Goal: Transaction & Acquisition: Download file/media

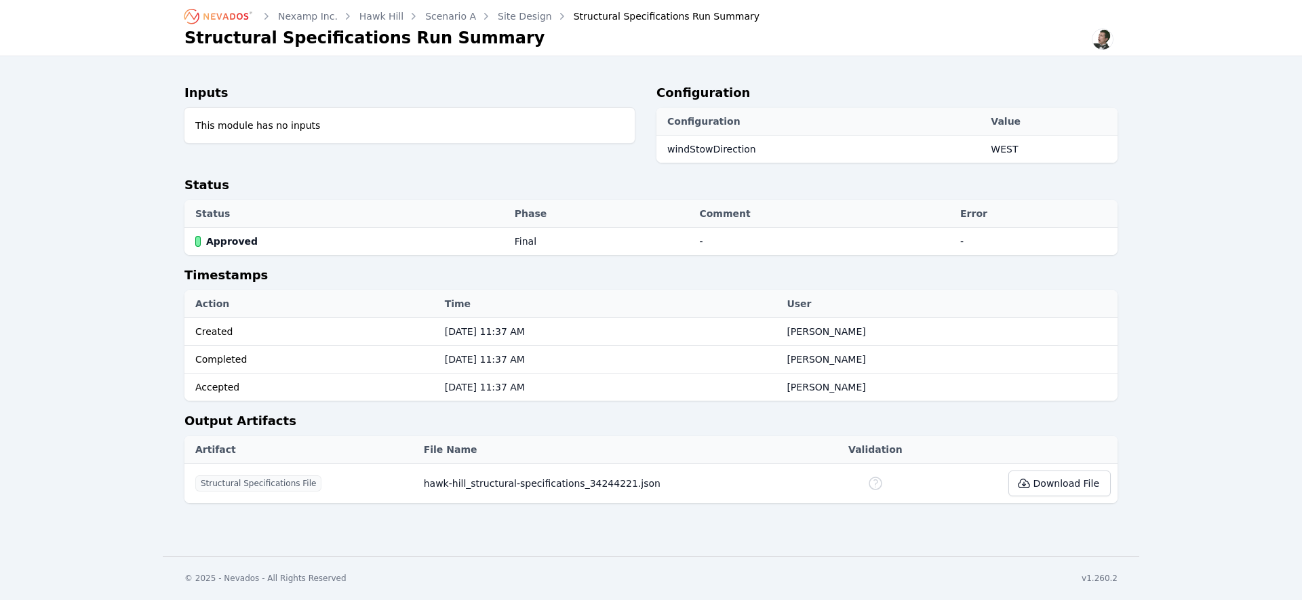
click at [517, 18] on link "Site Design" at bounding box center [525, 16] width 54 height 14
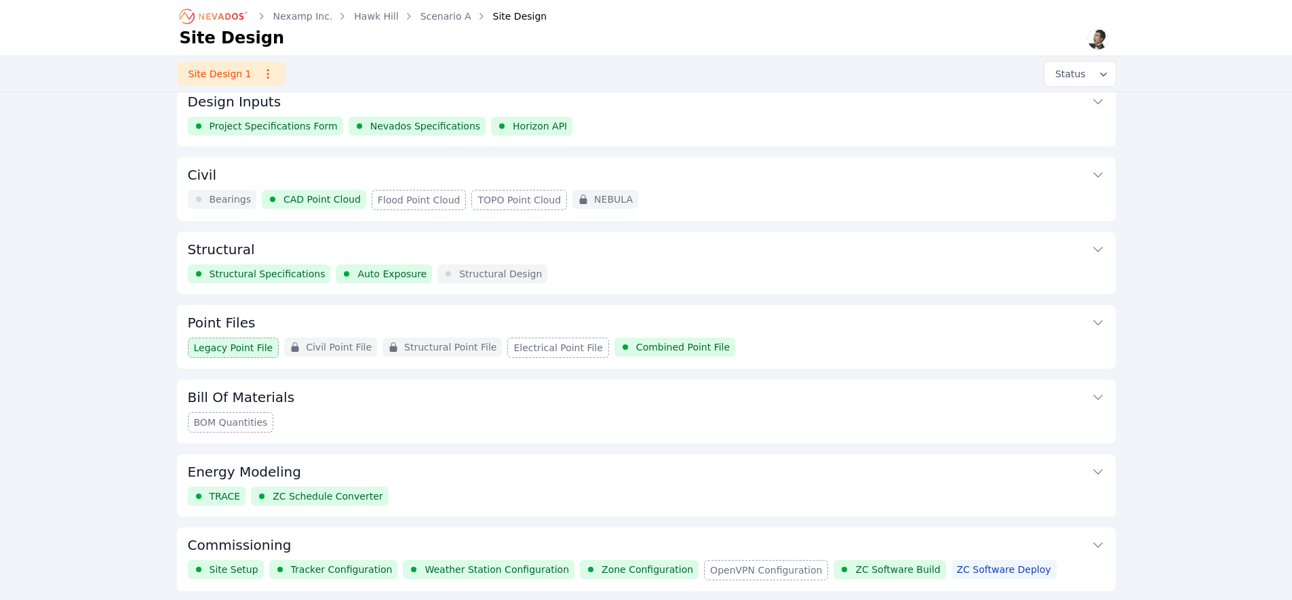
scroll to position [62, 0]
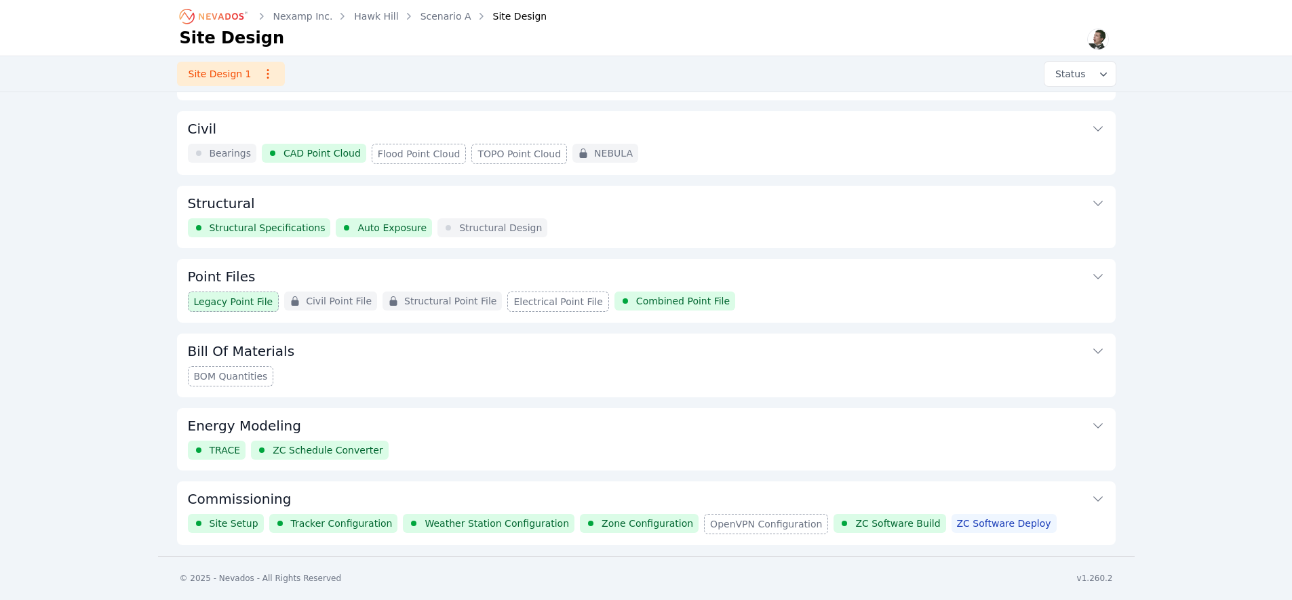
click at [392, 500] on button "Commissioning" at bounding box center [646, 498] width 917 height 33
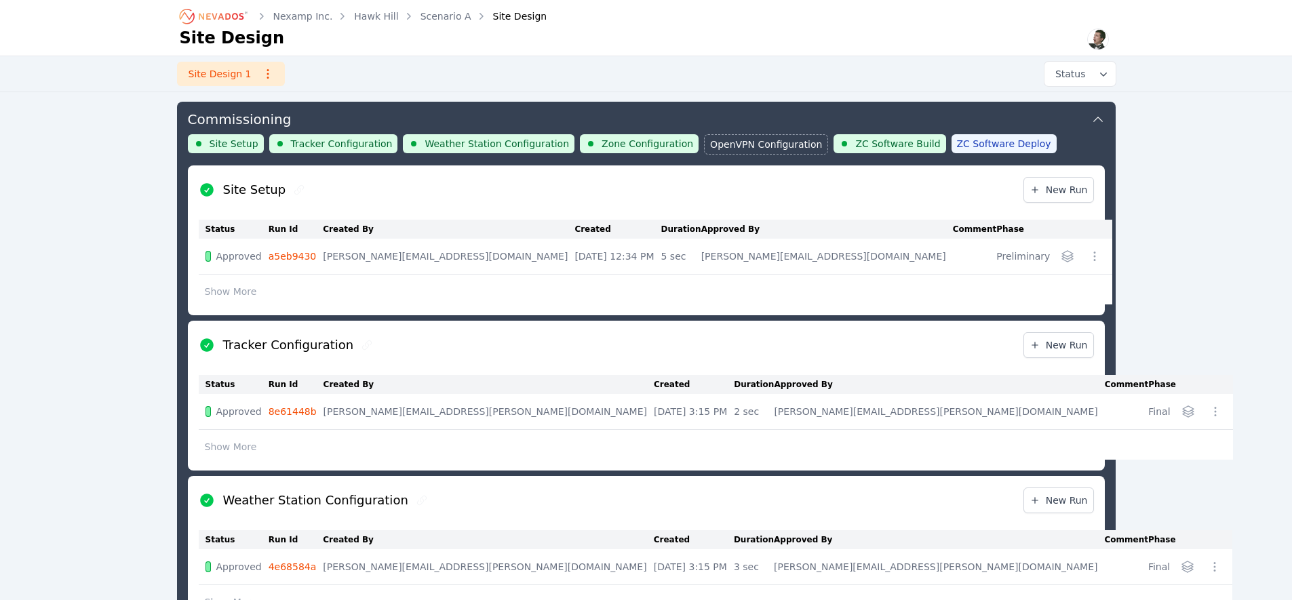
click at [294, 256] on link "a5eb9430" at bounding box center [293, 256] width 48 height 11
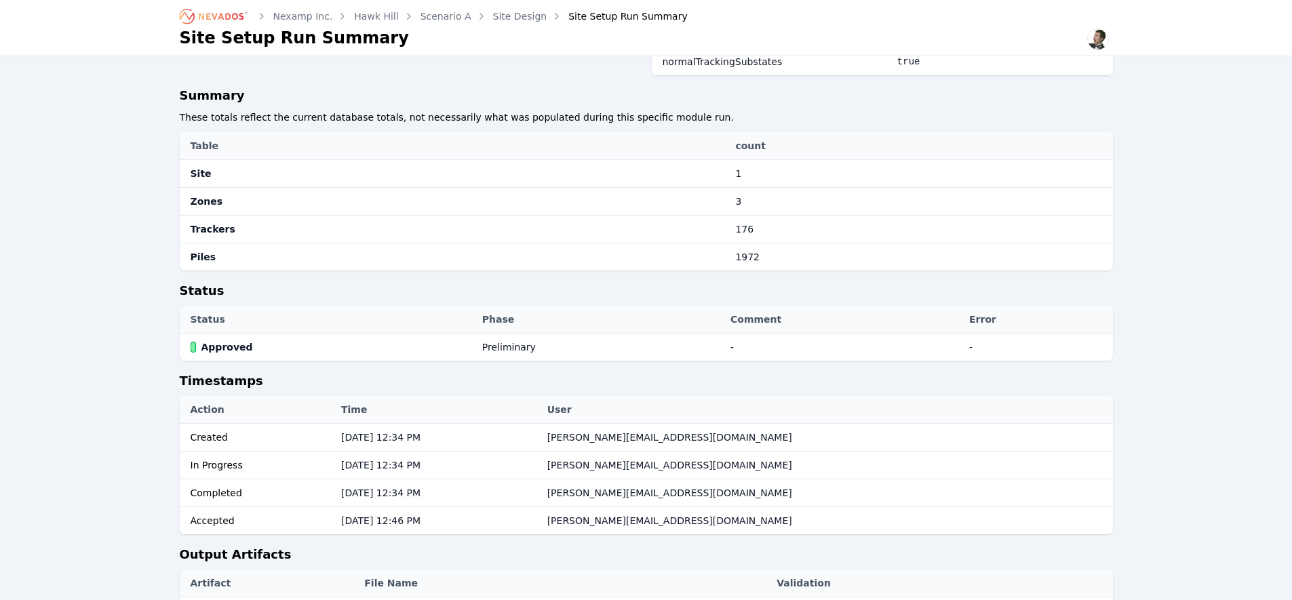
scroll to position [679, 0]
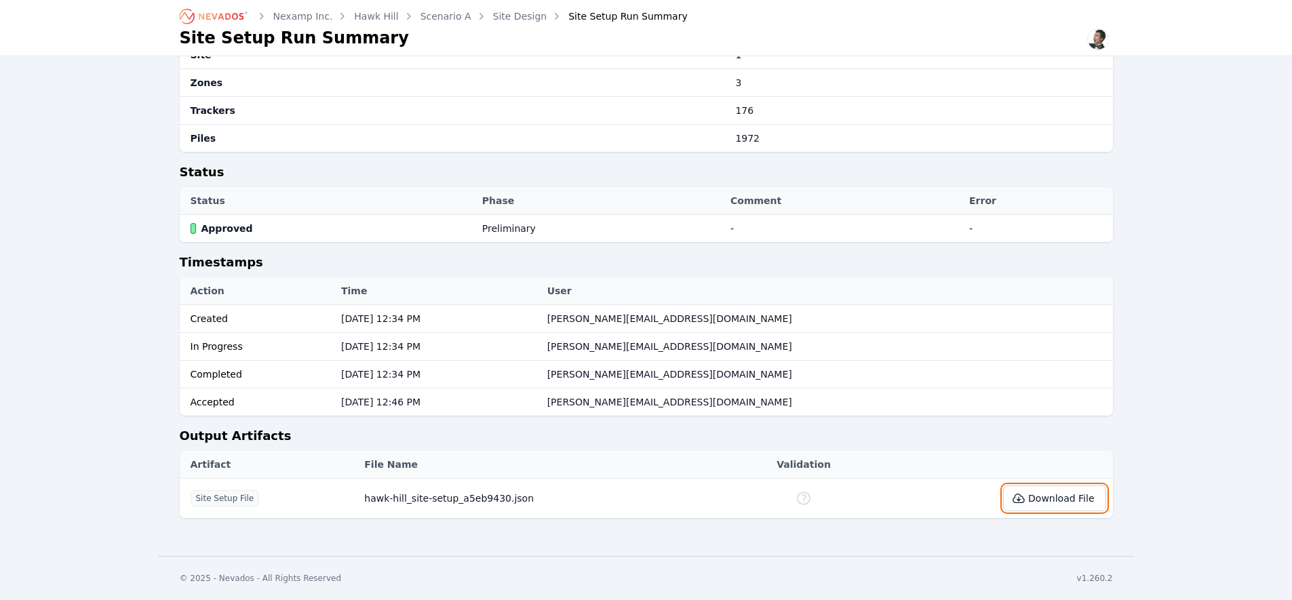
click at [1047, 505] on button "Download File" at bounding box center [1054, 499] width 102 height 26
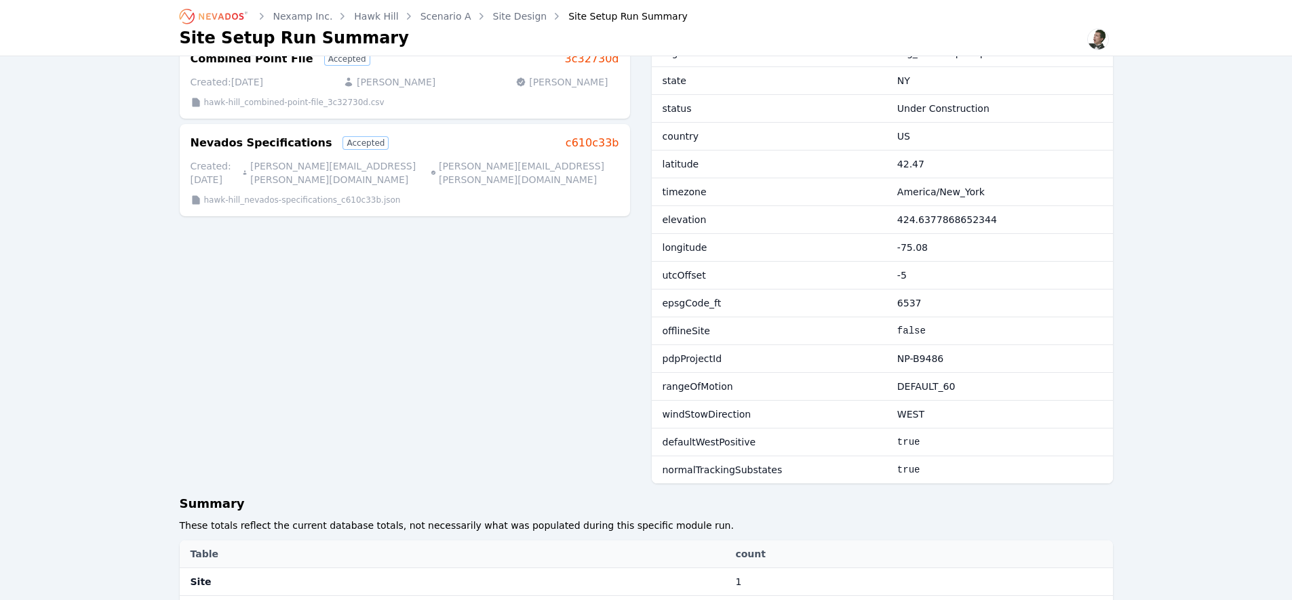
scroll to position [334, 0]
